Goal: Task Accomplishment & Management: Use online tool/utility

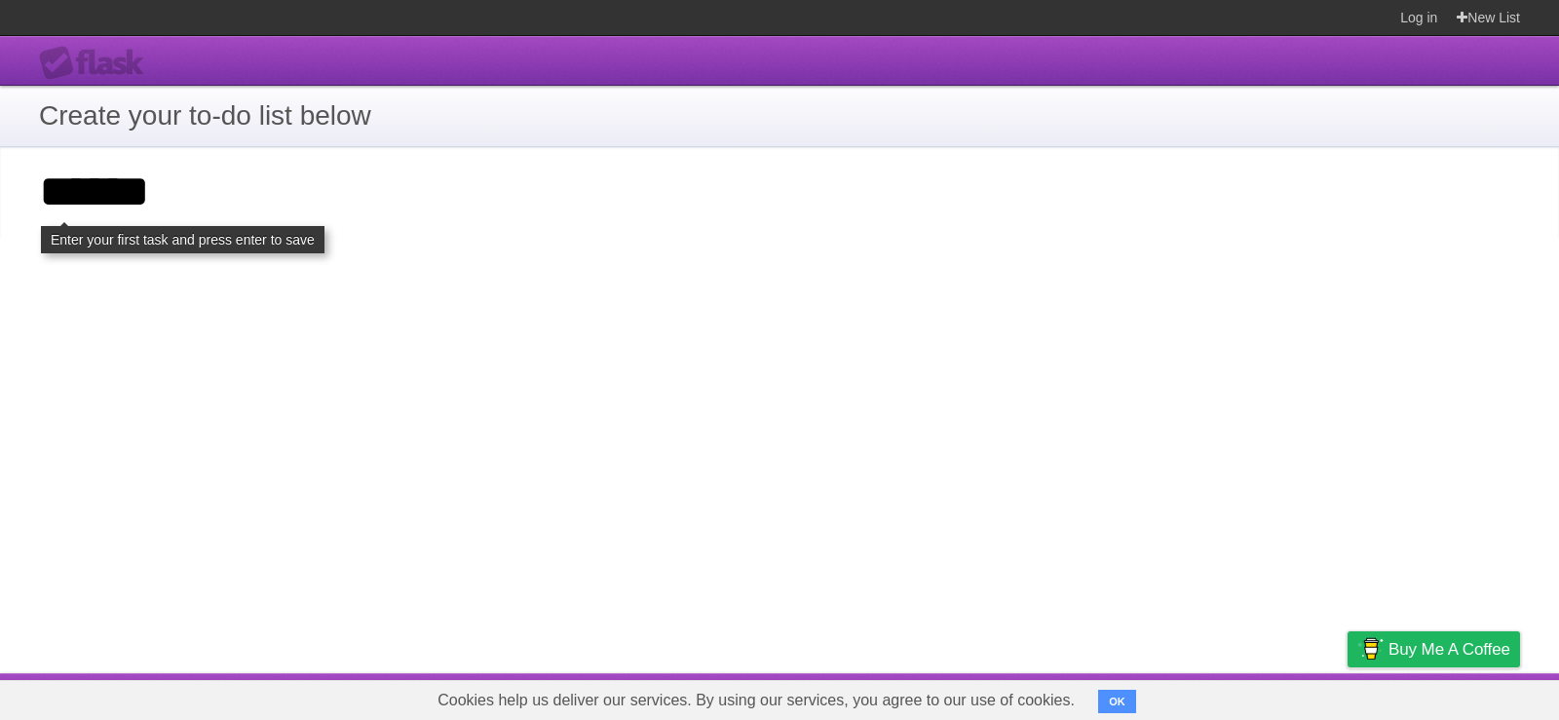
type input "******"
click input "**********" at bounding box center [0, 0] width 0 height 0
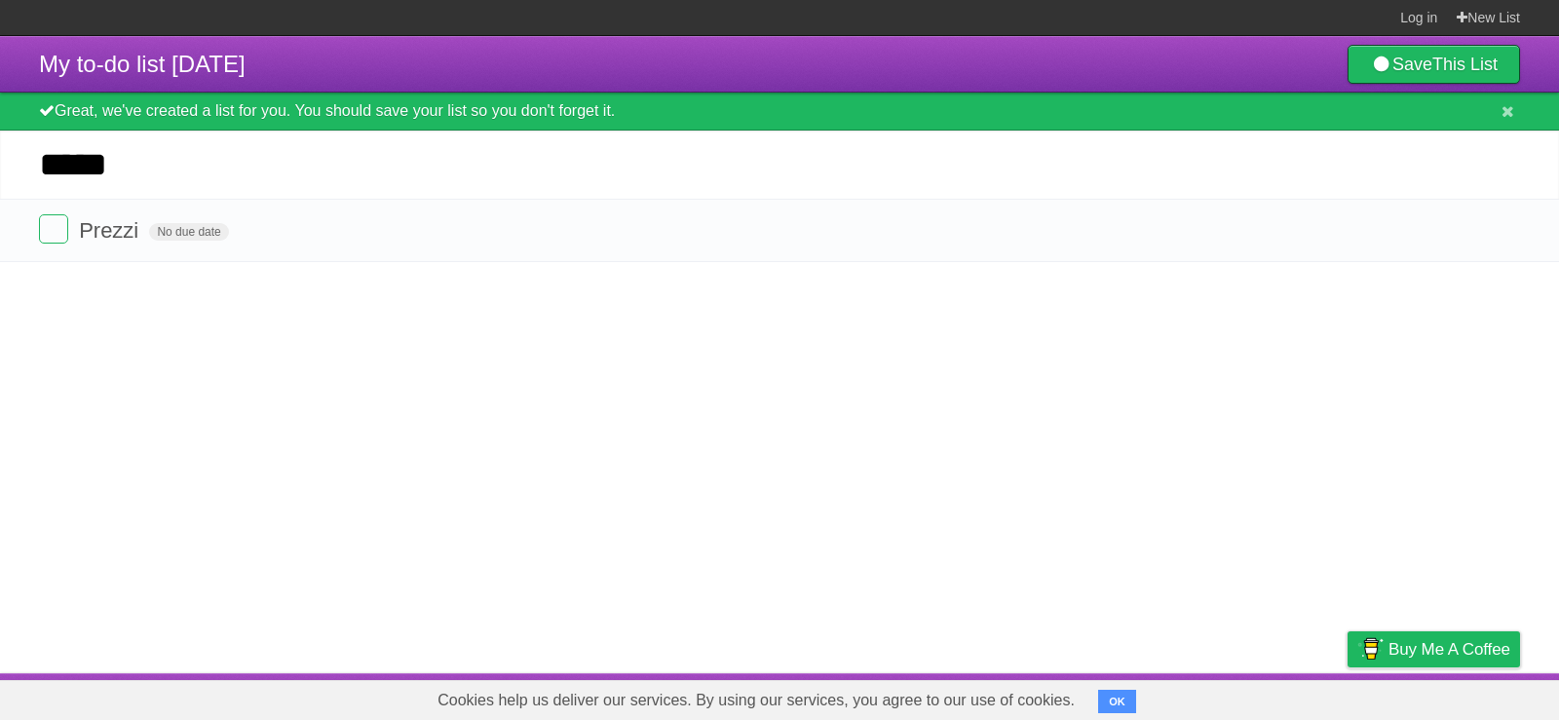
type input "*****"
click input "*********" at bounding box center [0, 0] width 0 height 0
